Goal: Navigation & Orientation: Go to known website

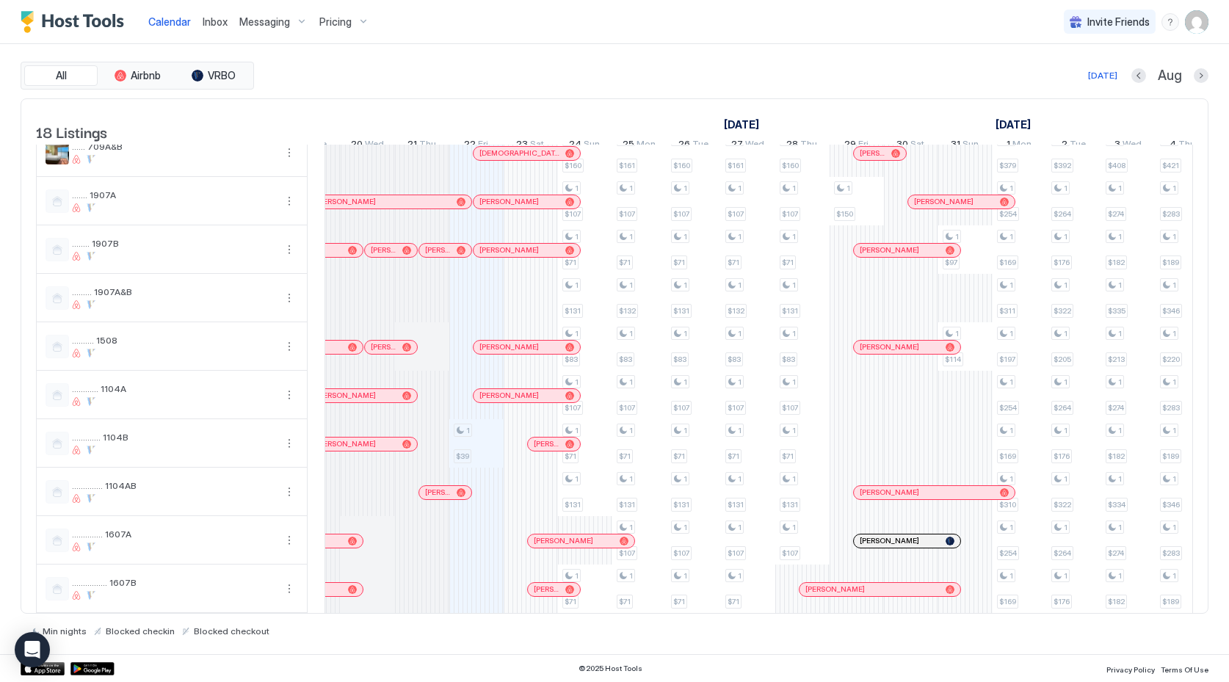
scroll to position [266, 0]
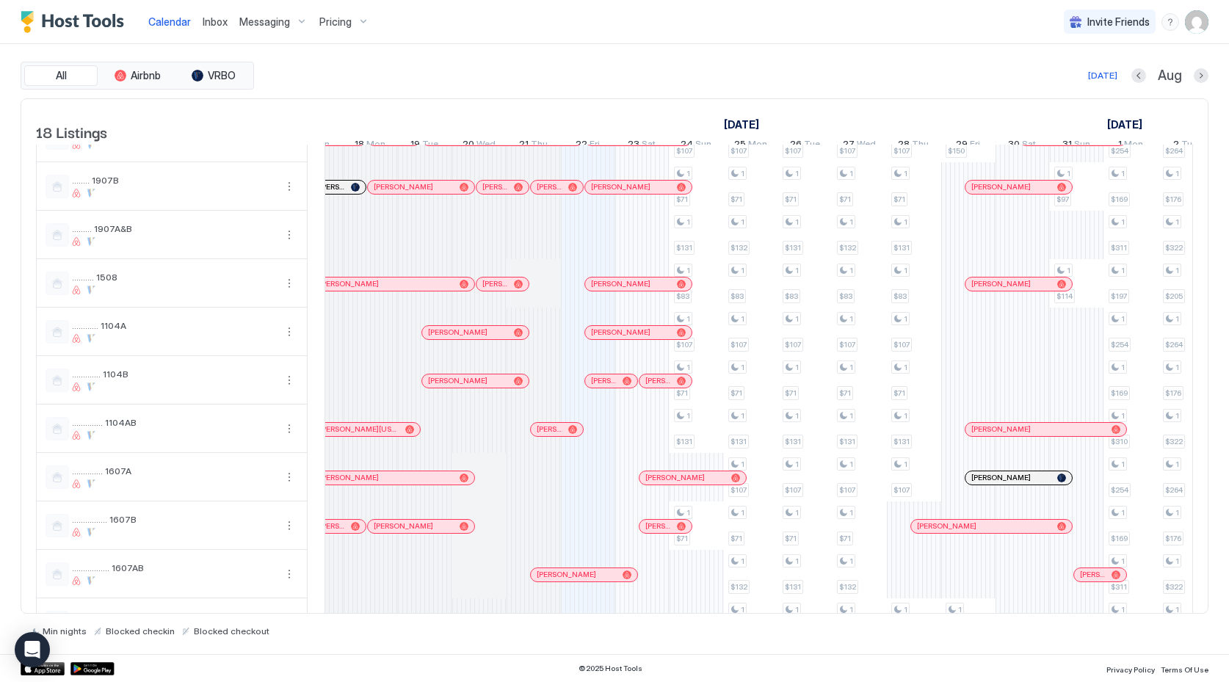
scroll to position [427, 0]
